Goal: Obtain resource: Download file/media

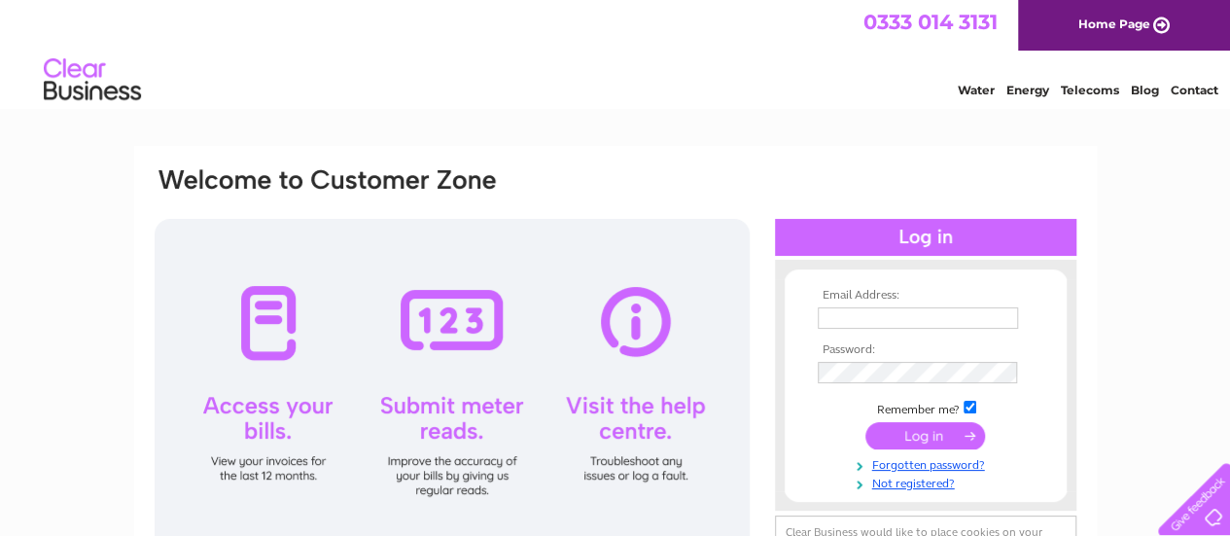
click at [862, 324] on input "text" at bounding box center [918, 317] width 200 height 21
paste input "kavitha.jeyakumer@yahoo.com"
type input "kavitha.jeyakumer@yahoo.com"
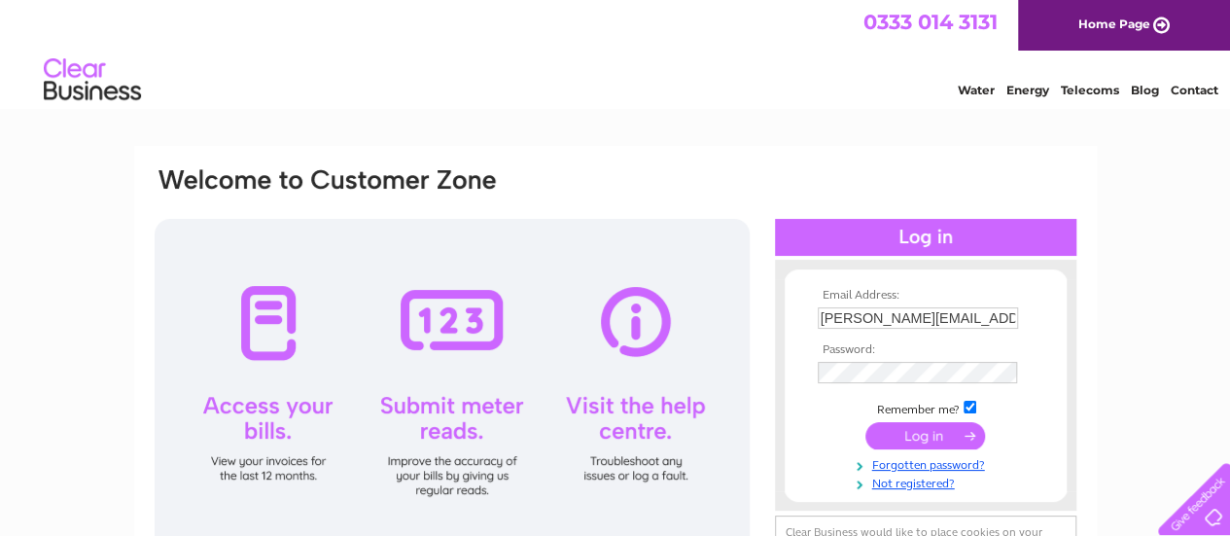
click at [916, 440] on input "submit" at bounding box center [926, 435] width 120 height 27
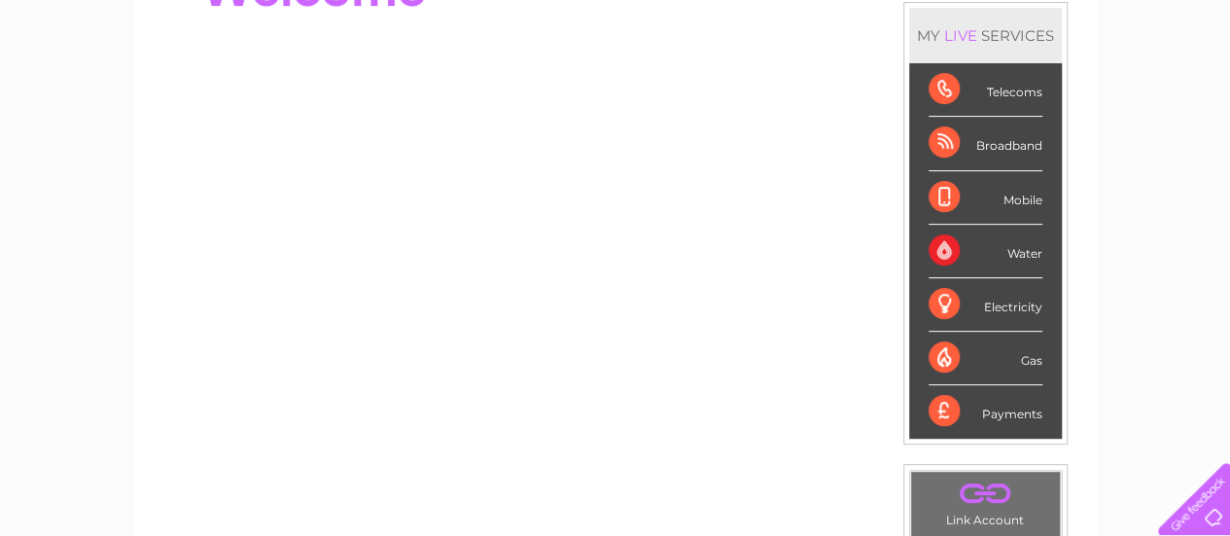
scroll to position [97, 0]
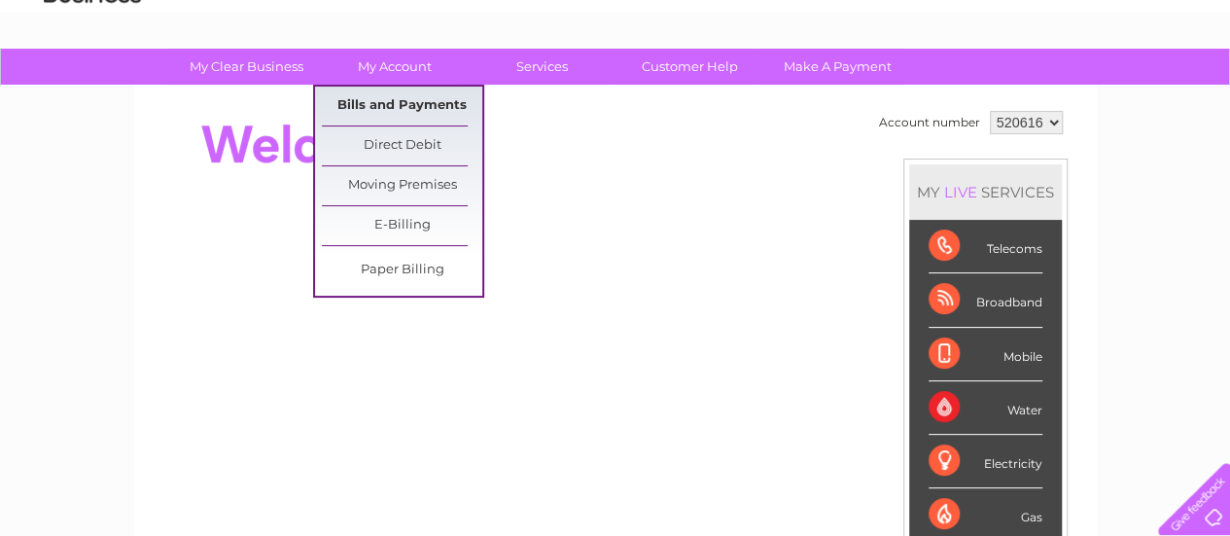
click at [414, 89] on link "Bills and Payments" at bounding box center [402, 106] width 160 height 39
click at [413, 100] on link "Bills and Payments" at bounding box center [402, 106] width 160 height 39
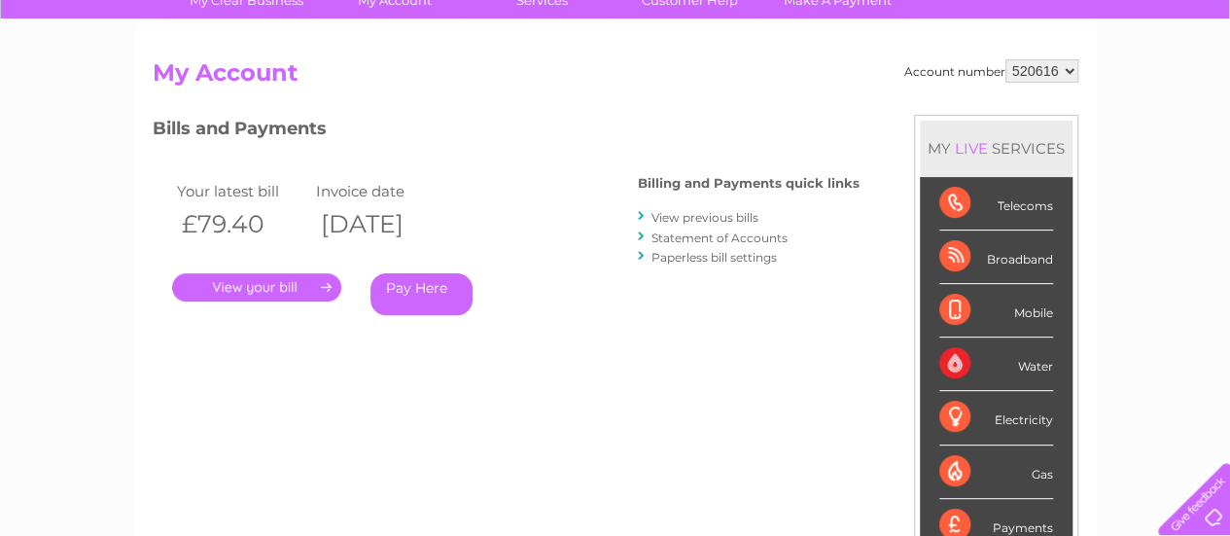
scroll to position [195, 0]
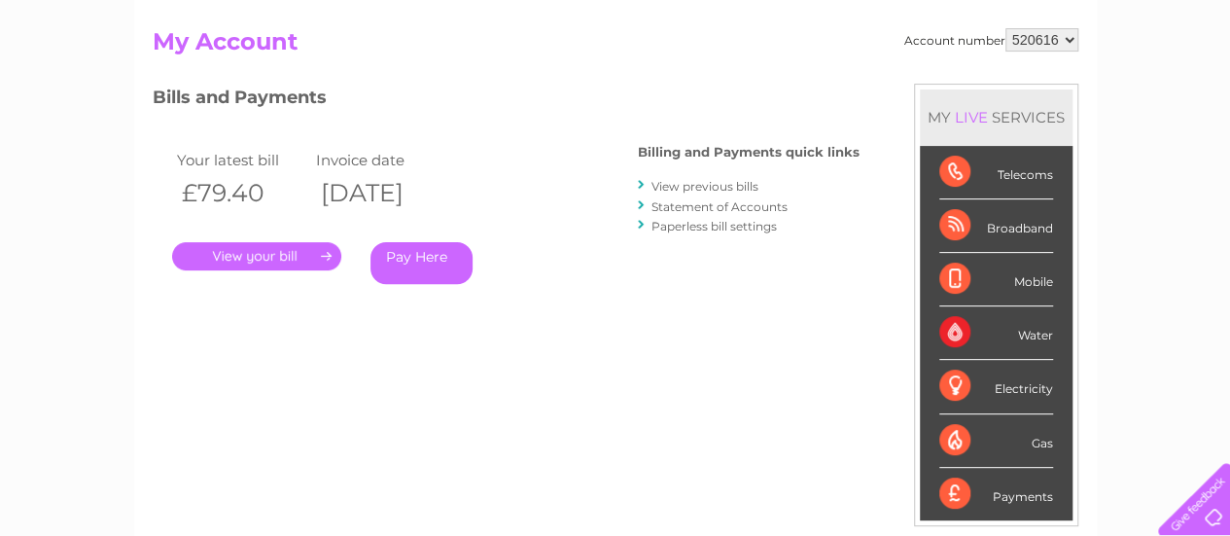
click at [694, 186] on link "View previous bills" at bounding box center [705, 186] width 107 height 15
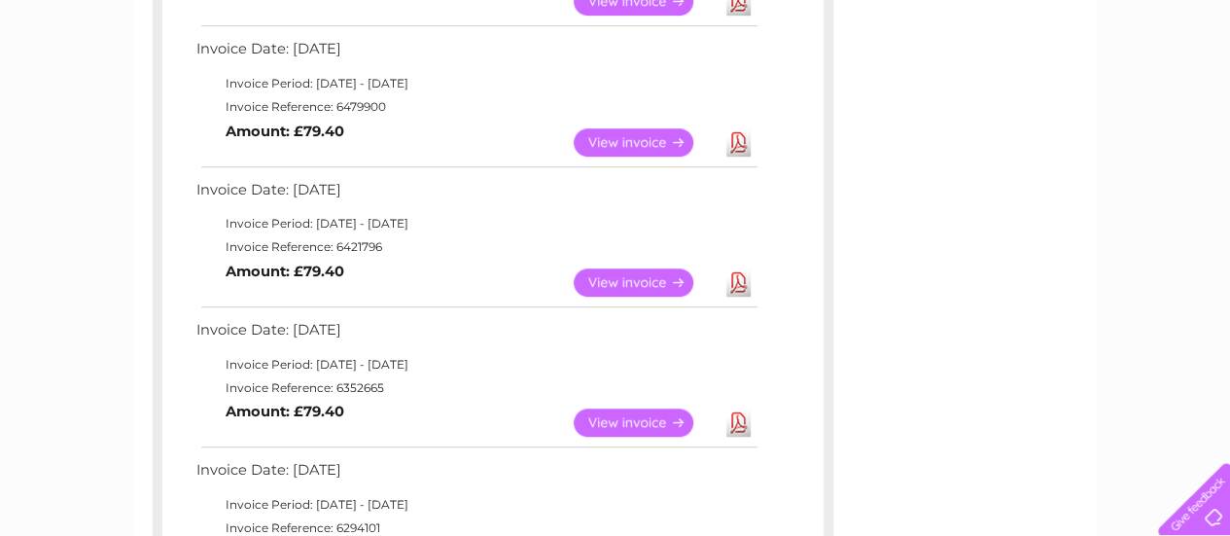
scroll to position [778, 0]
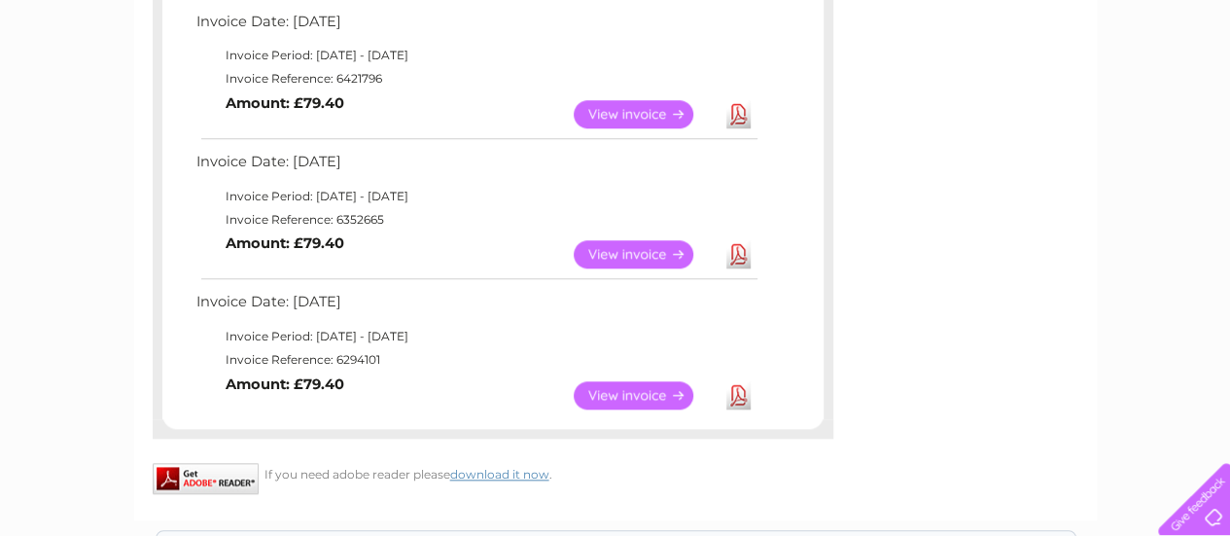
click at [646, 397] on link "View" at bounding box center [645, 395] width 143 height 28
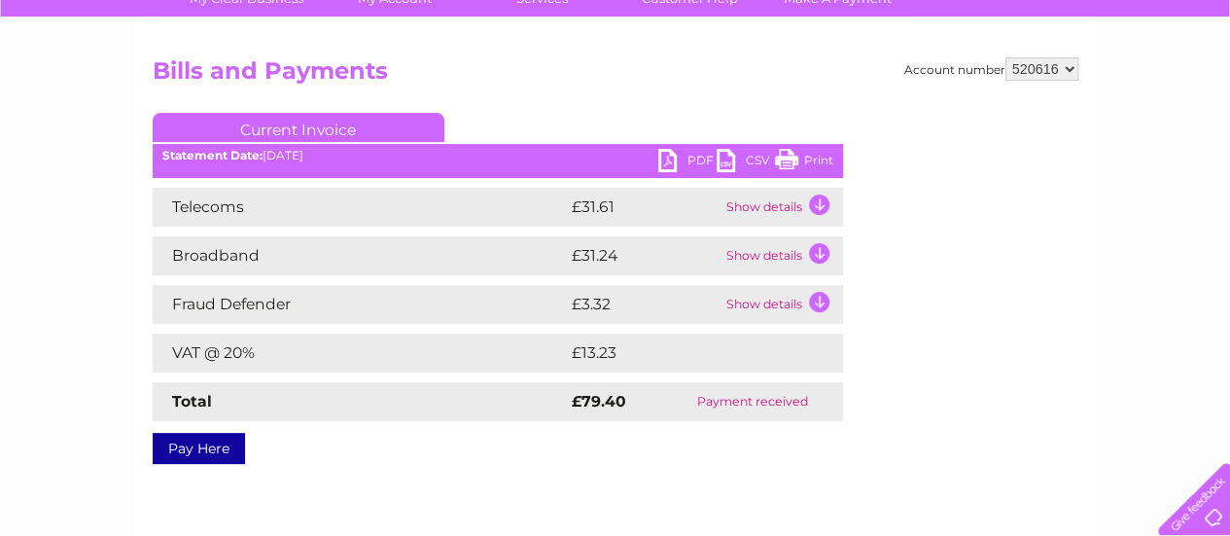
scroll to position [97, 0]
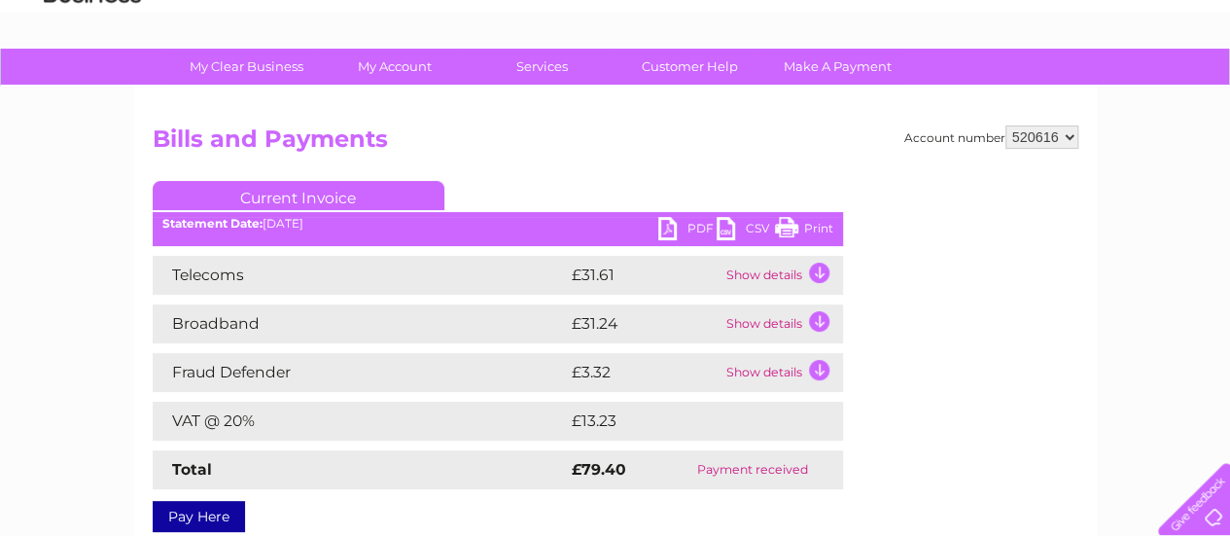
click at [697, 229] on link "PDF" at bounding box center [687, 231] width 58 height 28
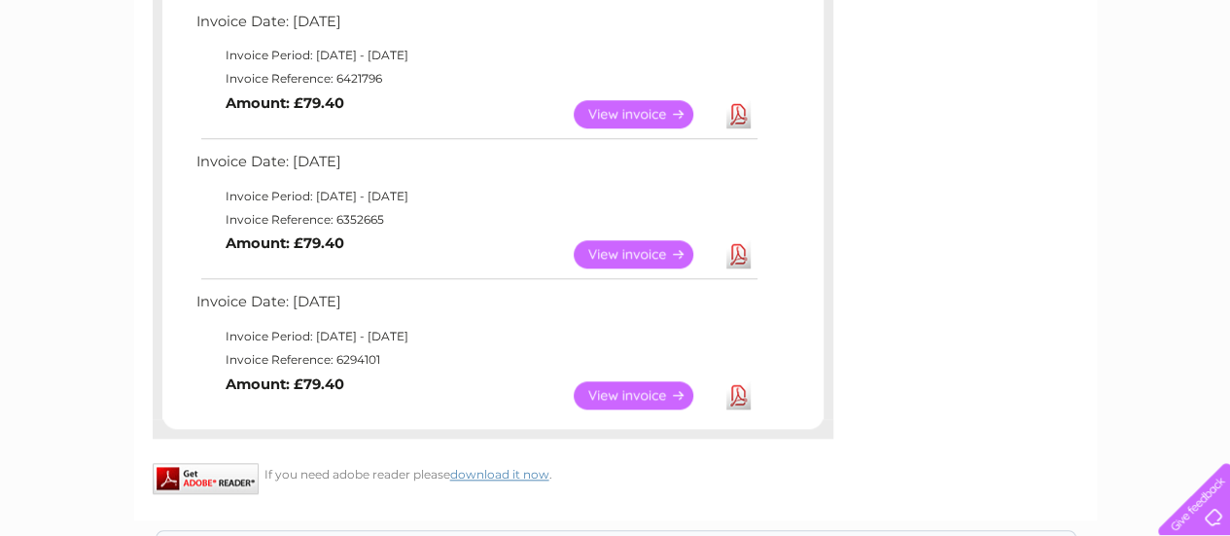
click at [638, 252] on link "View" at bounding box center [645, 254] width 143 height 28
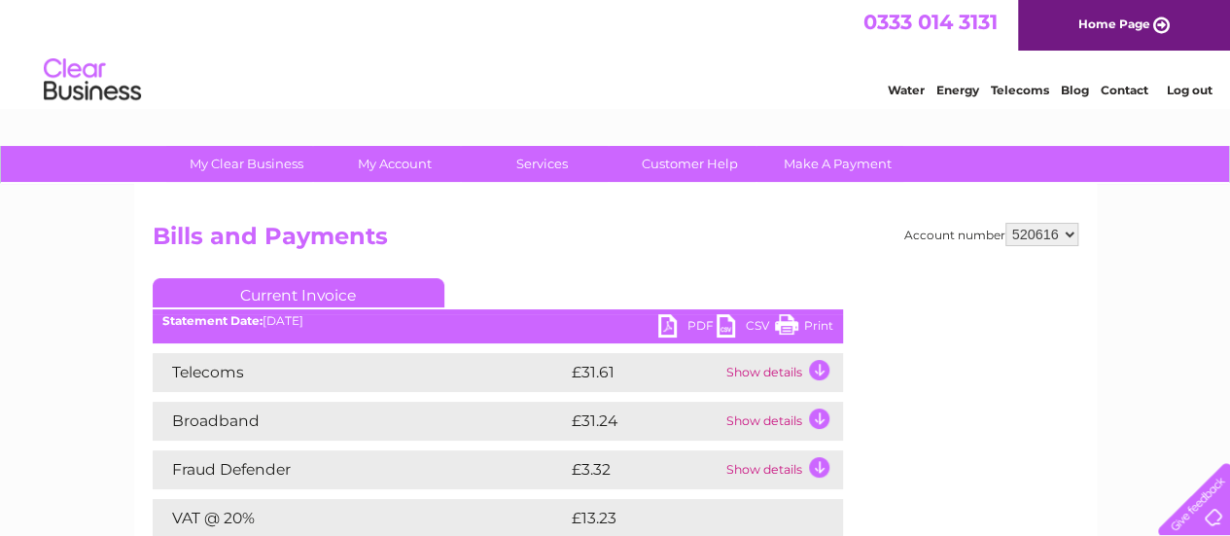
click at [691, 323] on link "PDF" at bounding box center [687, 328] width 58 height 28
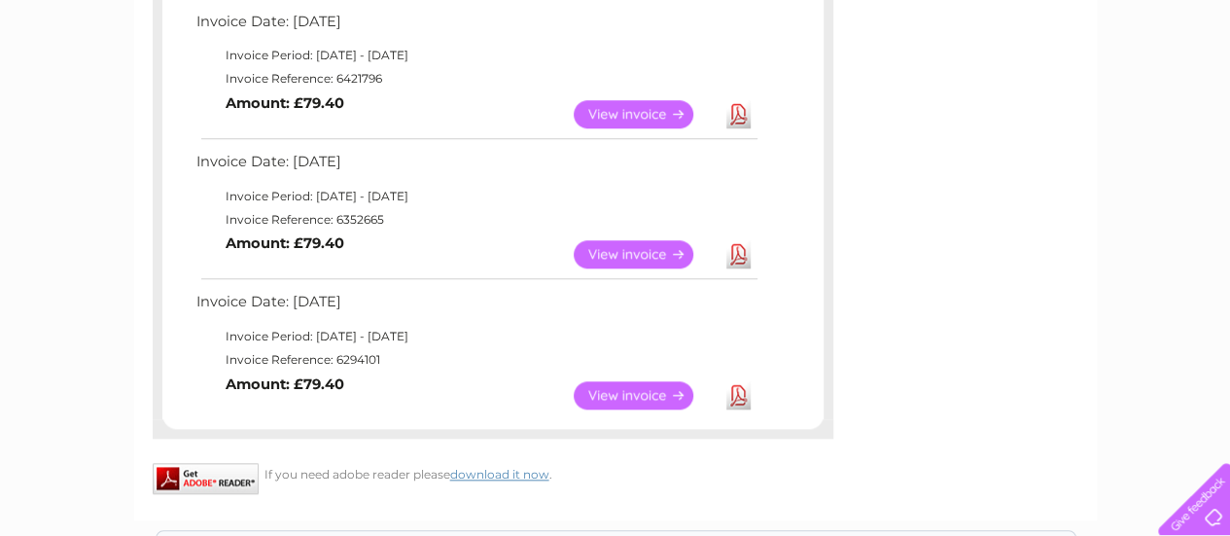
click at [656, 107] on link "View" at bounding box center [645, 114] width 143 height 28
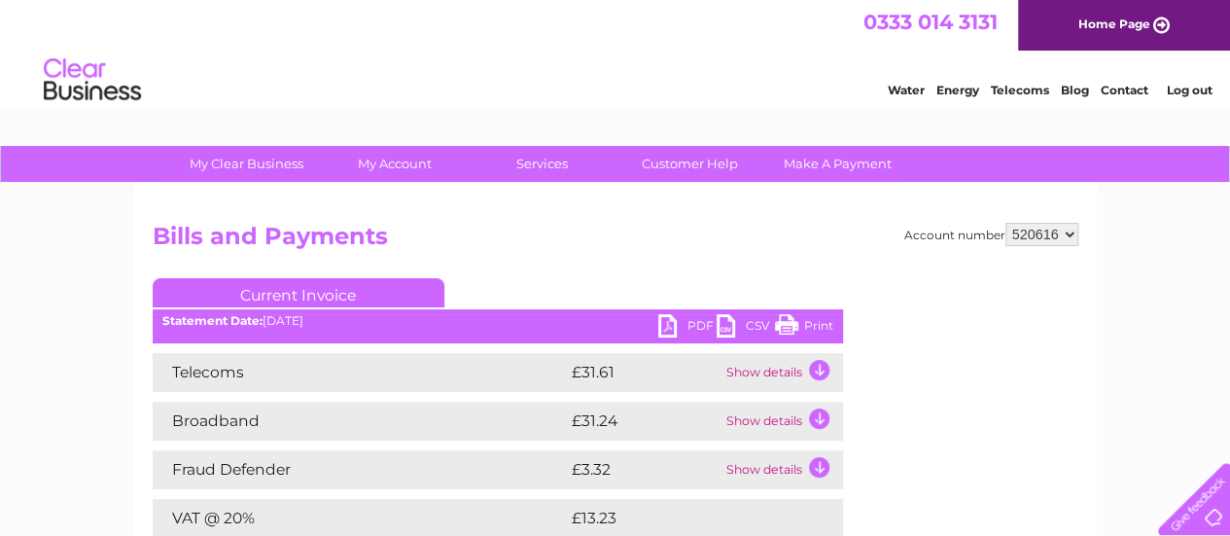
click at [668, 326] on link "PDF" at bounding box center [687, 328] width 58 height 28
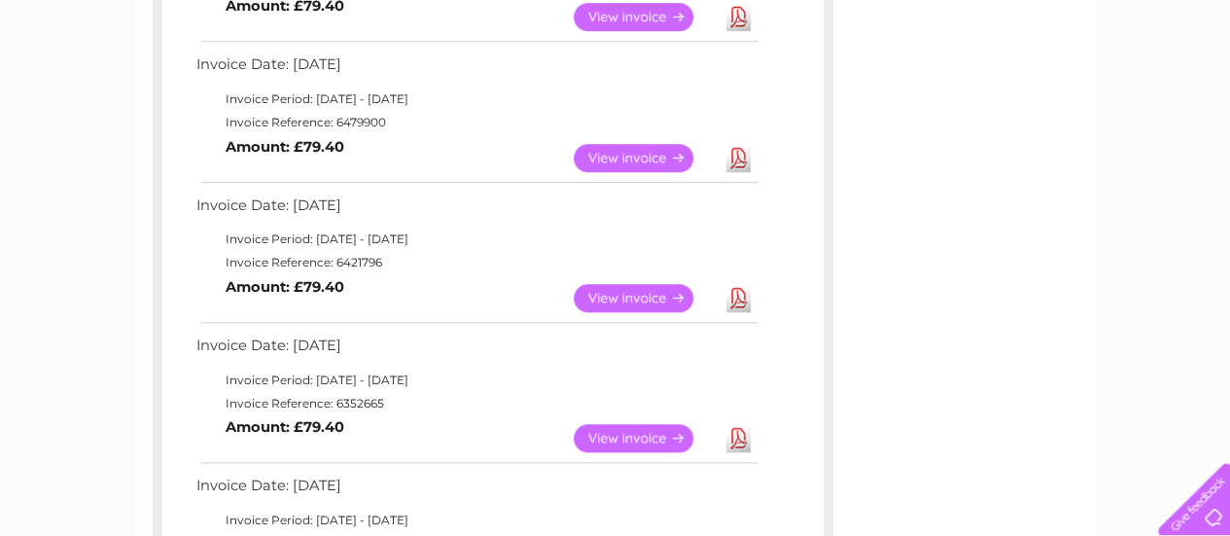
scroll to position [486, 0]
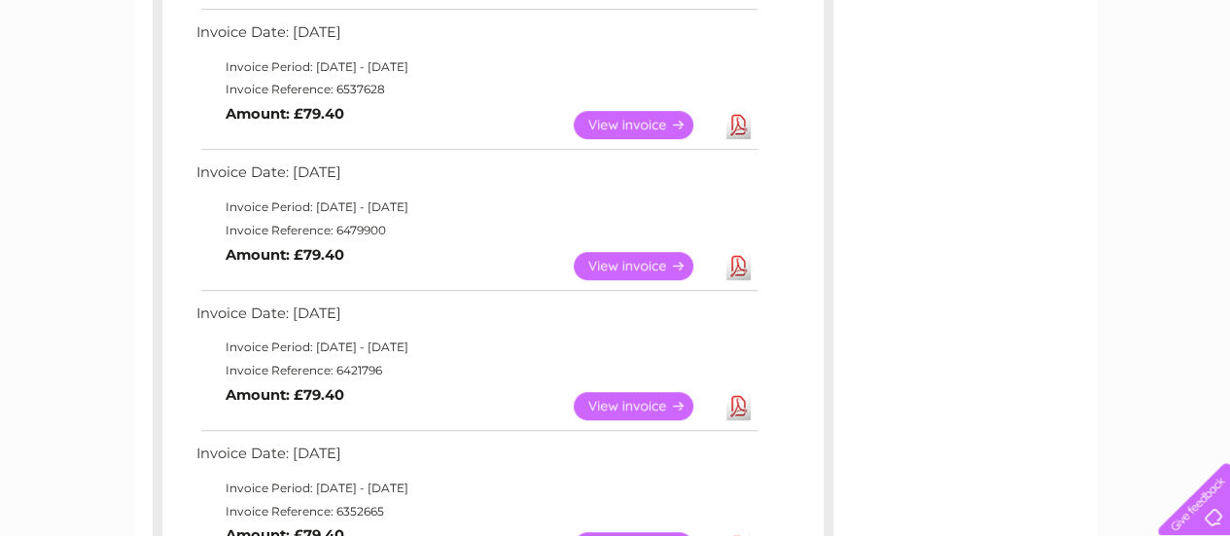
click at [631, 258] on link "View" at bounding box center [645, 266] width 143 height 28
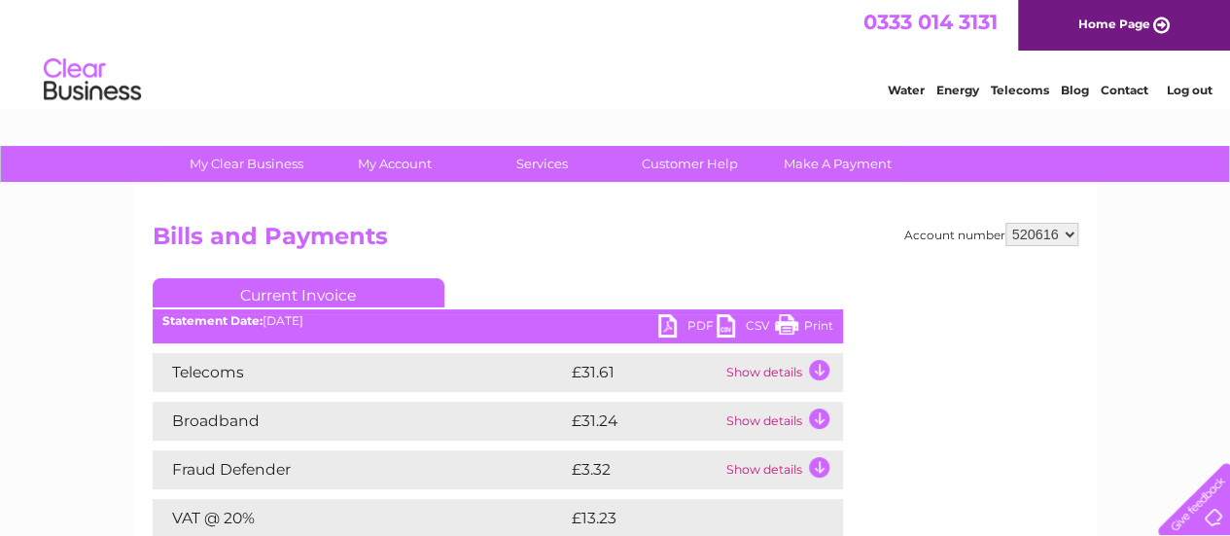
click at [666, 322] on link "PDF" at bounding box center [687, 328] width 58 height 28
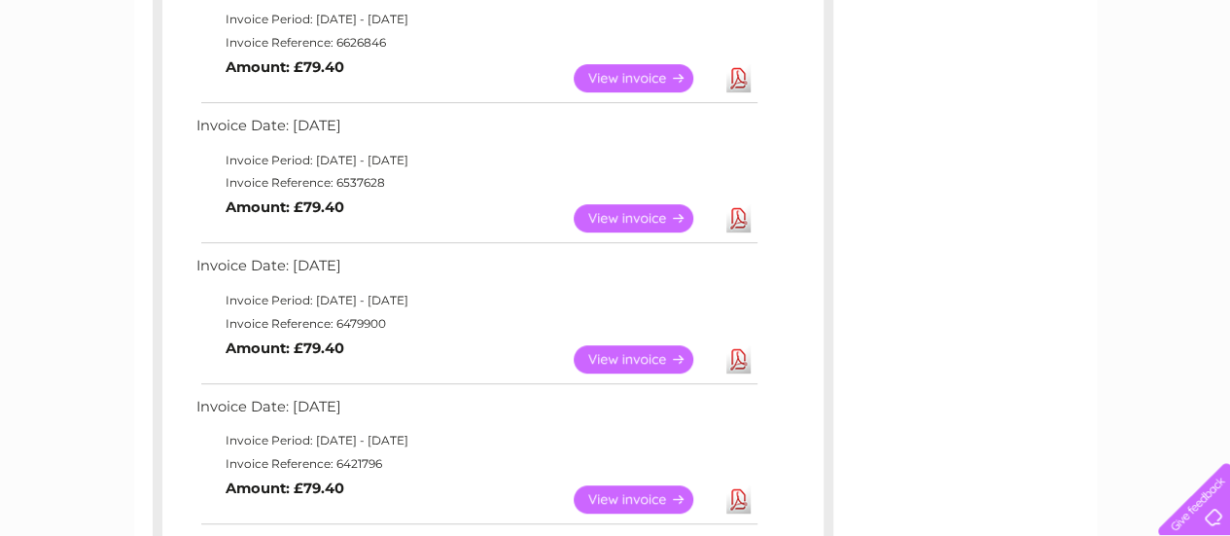
scroll to position [292, 0]
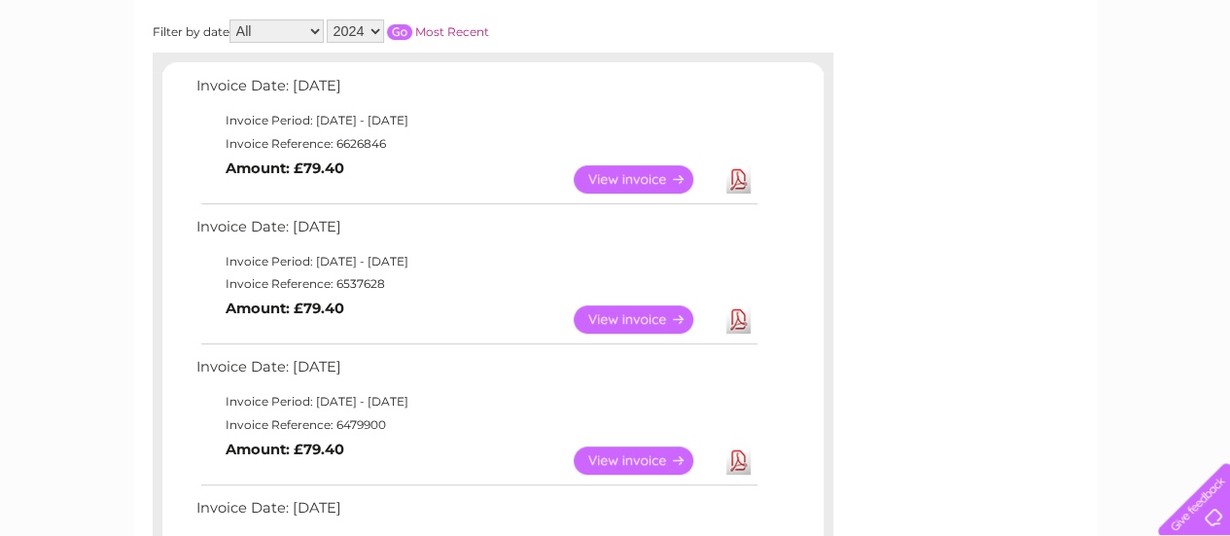
click at [617, 318] on link "View" at bounding box center [645, 319] width 143 height 28
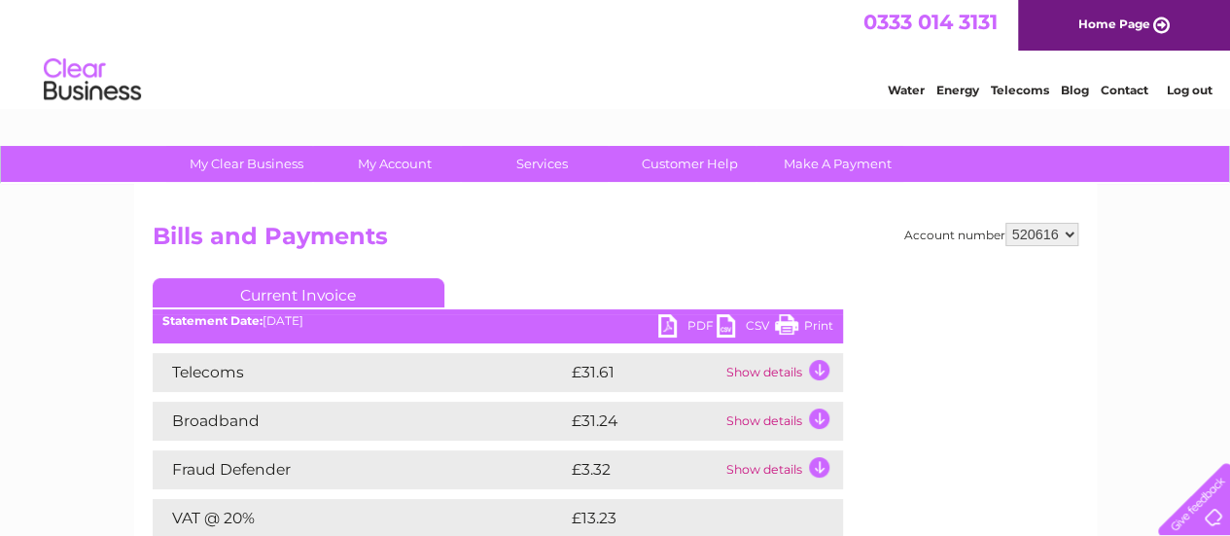
click at [675, 324] on link "PDF" at bounding box center [687, 328] width 58 height 28
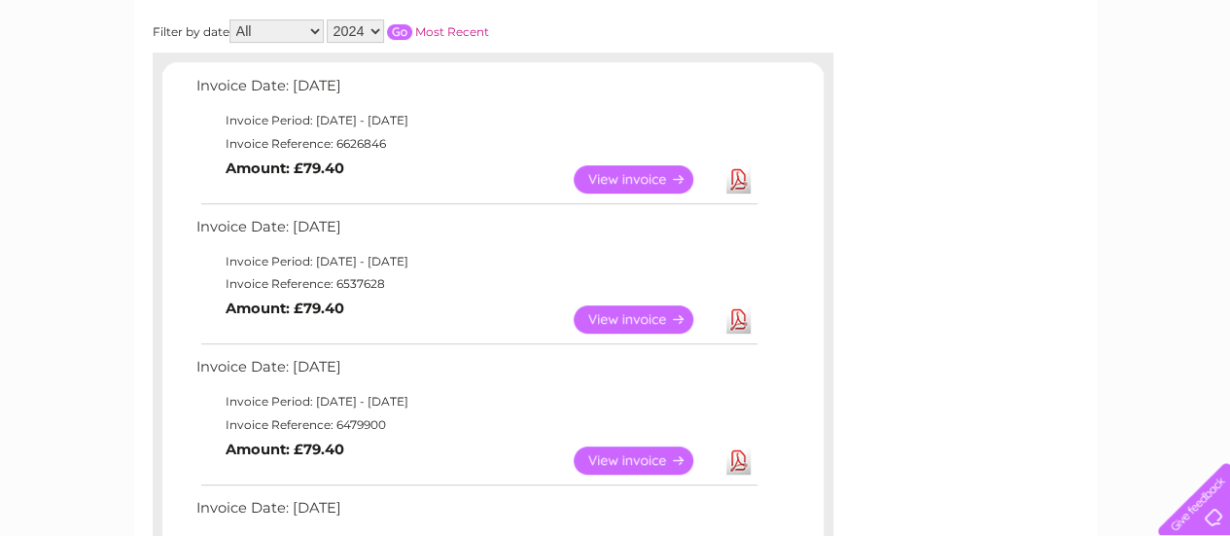
click at [615, 175] on link "View" at bounding box center [645, 179] width 143 height 28
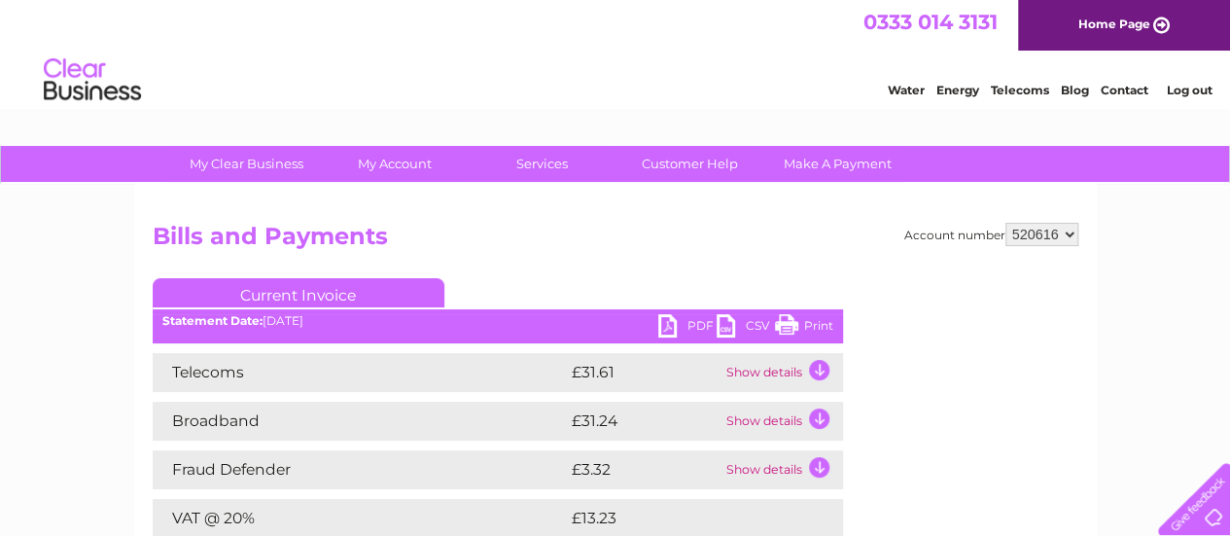
click at [675, 327] on link "PDF" at bounding box center [687, 328] width 58 height 28
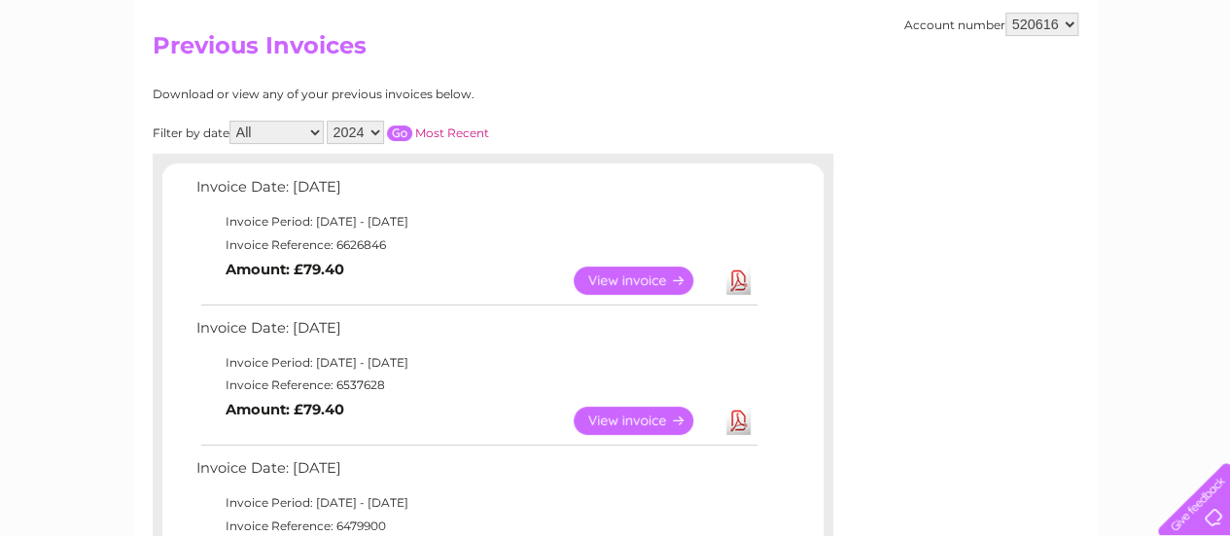
scroll to position [97, 0]
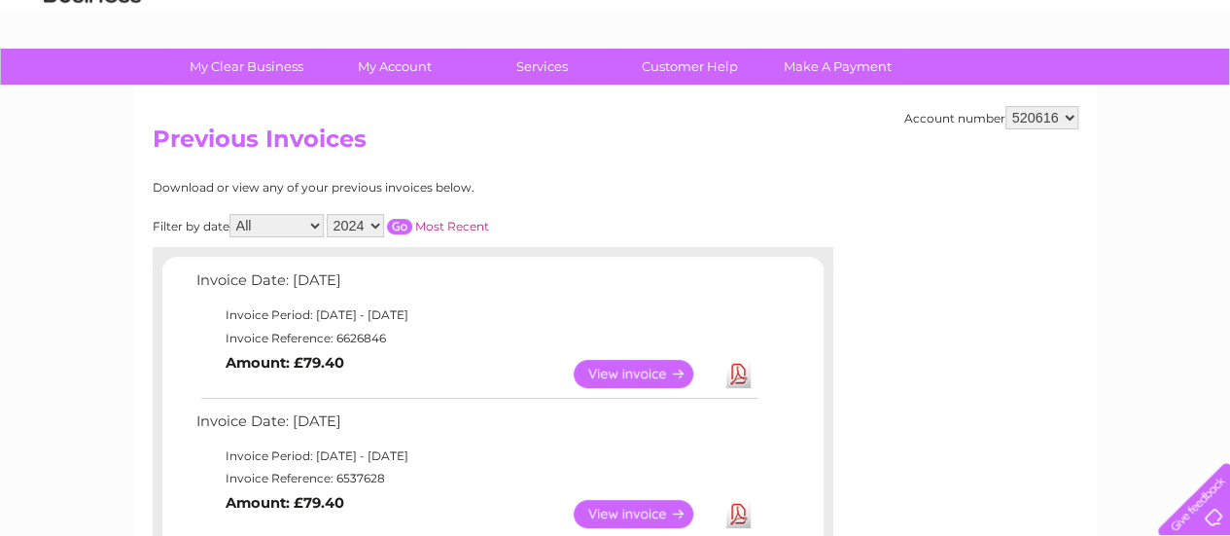
click at [370, 228] on select "2024 2023 2022 2021" at bounding box center [355, 225] width 57 height 23
click at [651, 187] on div "Download or view any of your previous invoices below." at bounding box center [408, 188] width 511 height 14
